Goal: Information Seeking & Learning: Learn about a topic

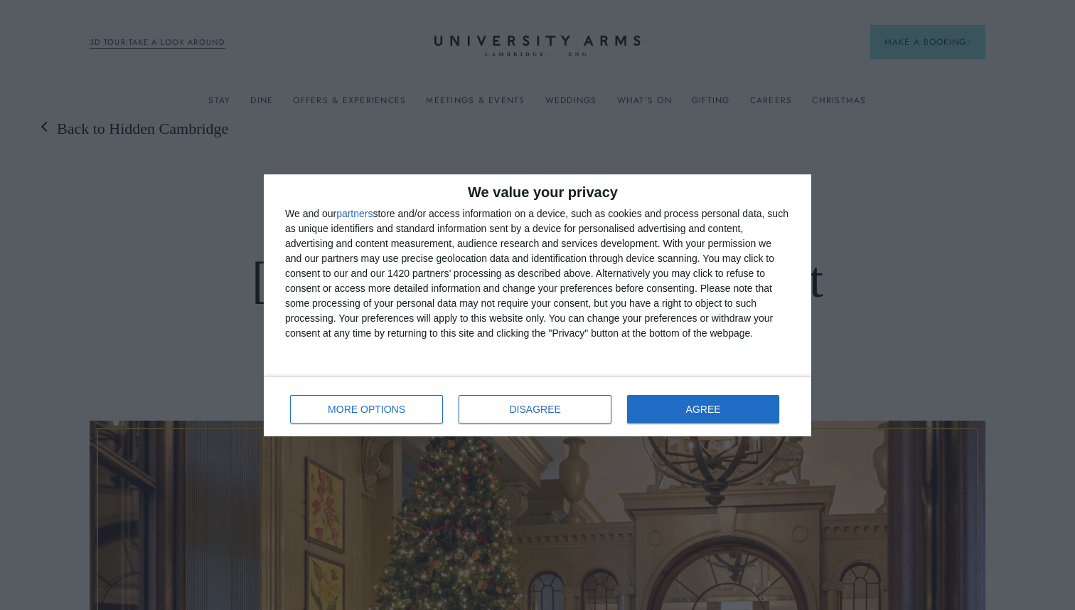
scroll to position [14, 0]
click at [516, 409] on span "DISAGREE" at bounding box center [535, 409] width 51 height 10
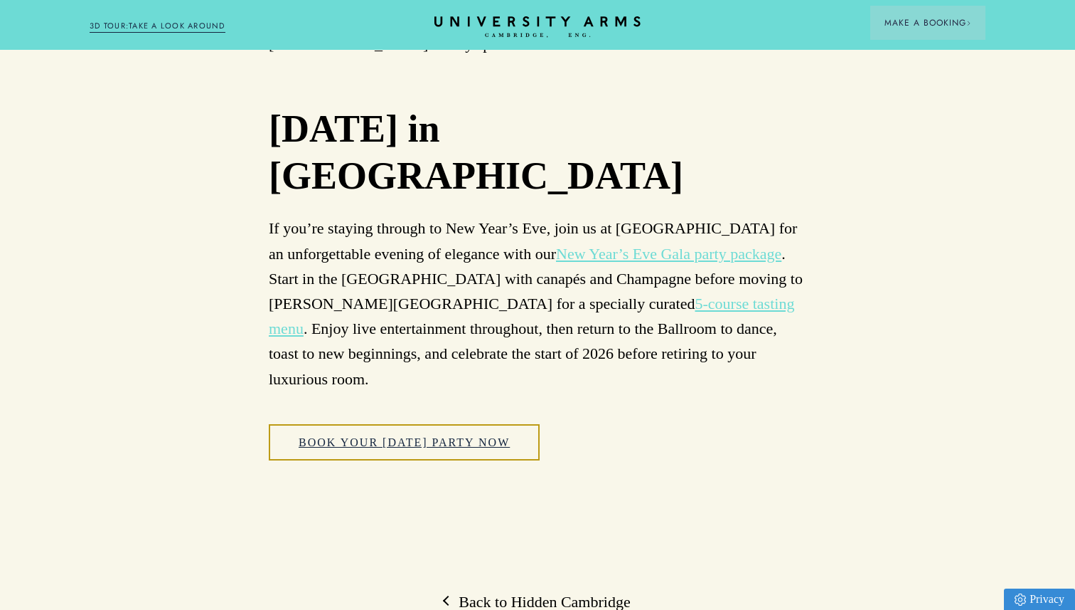
scroll to position [8921, 0]
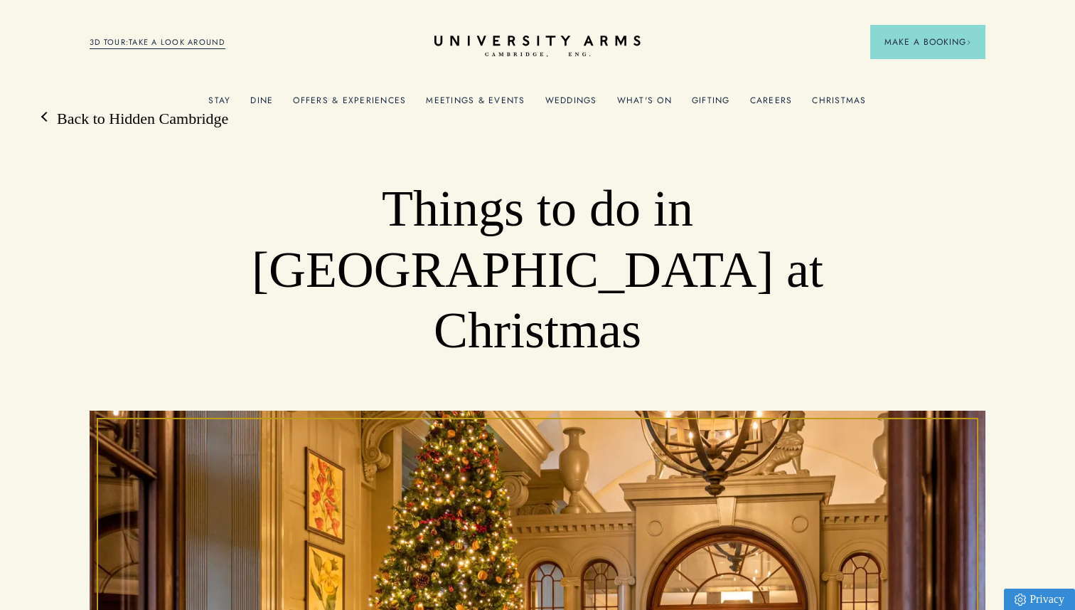
scroll to position [28, 0]
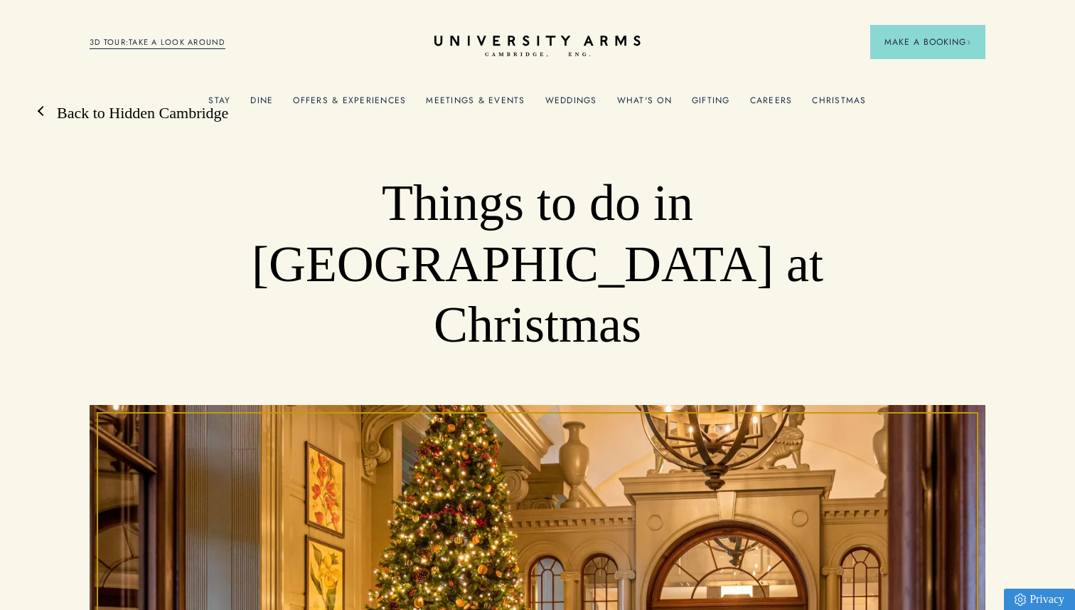
click at [143, 116] on link "Back to Hidden Cambridge" at bounding box center [136, 112] width 186 height 21
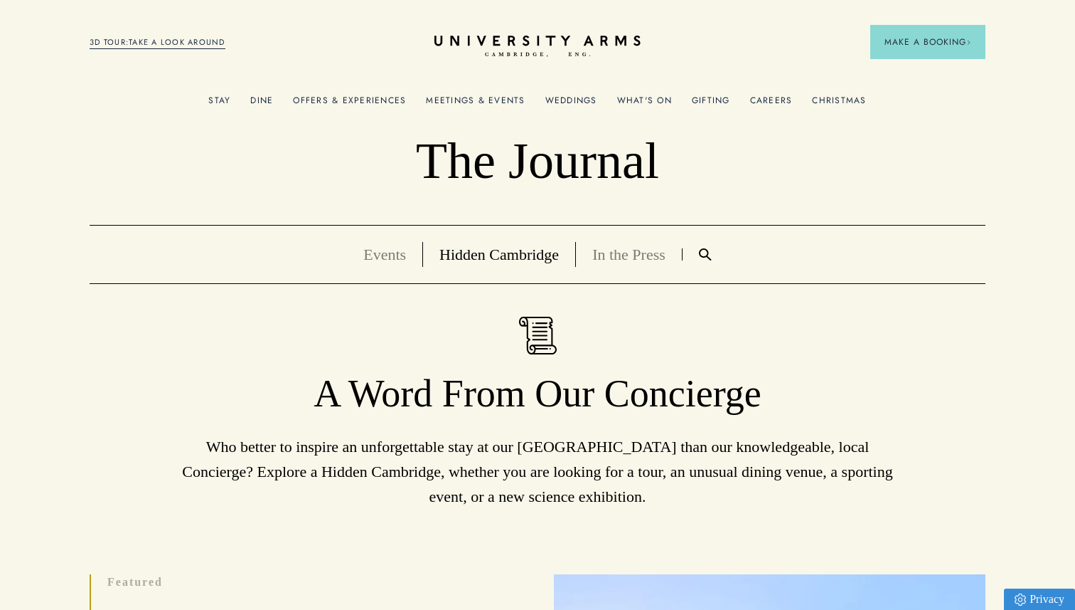
click at [747, 287] on div "The Journal Events Hidden [GEOGRAPHIC_DATA] In the Press A Word From Our Concie…" at bounding box center [538, 320] width 896 height 378
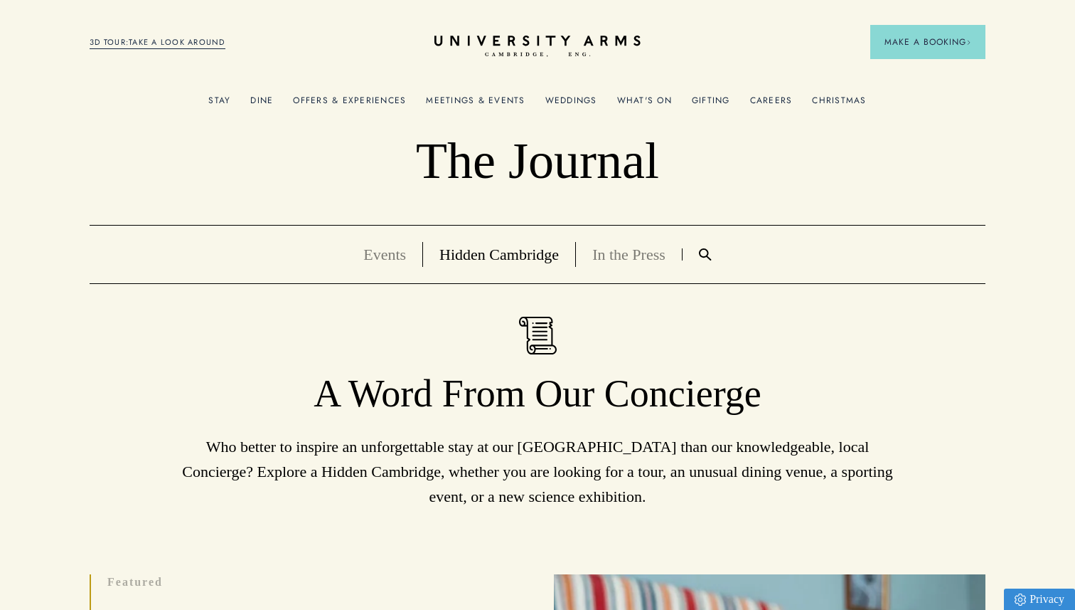
click at [747, 287] on div "The Journal Events Hidden [GEOGRAPHIC_DATA] In the Press A Word From Our Concie…" at bounding box center [538, 320] width 896 height 378
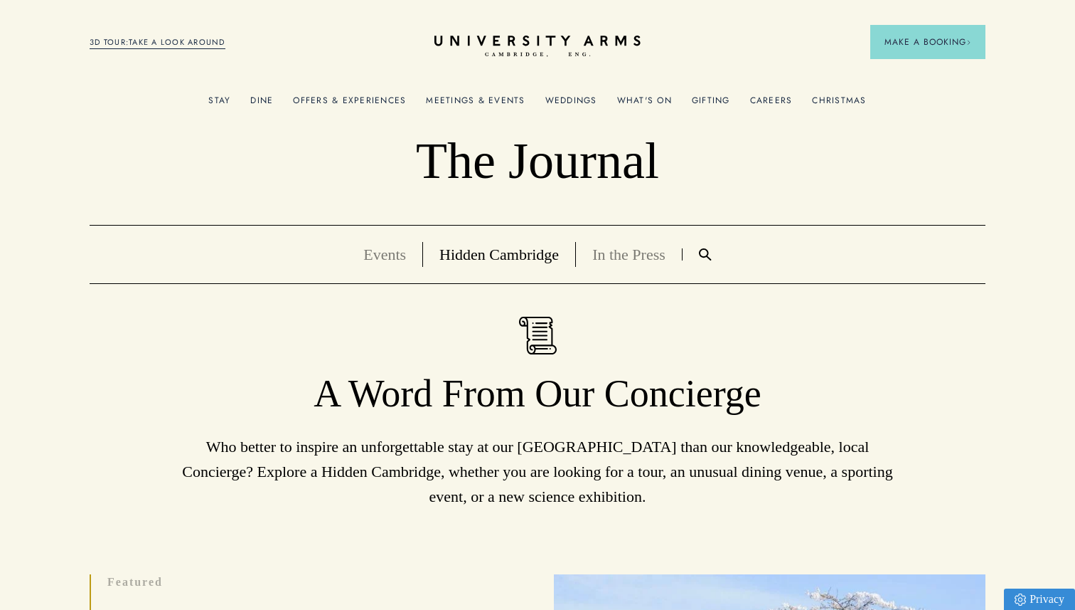
click at [747, 287] on div "The Journal Events Hidden [GEOGRAPHIC_DATA] In the Press A Word From Our Concie…" at bounding box center [538, 320] width 896 height 378
